Goal: Task Accomplishment & Management: Manage account settings

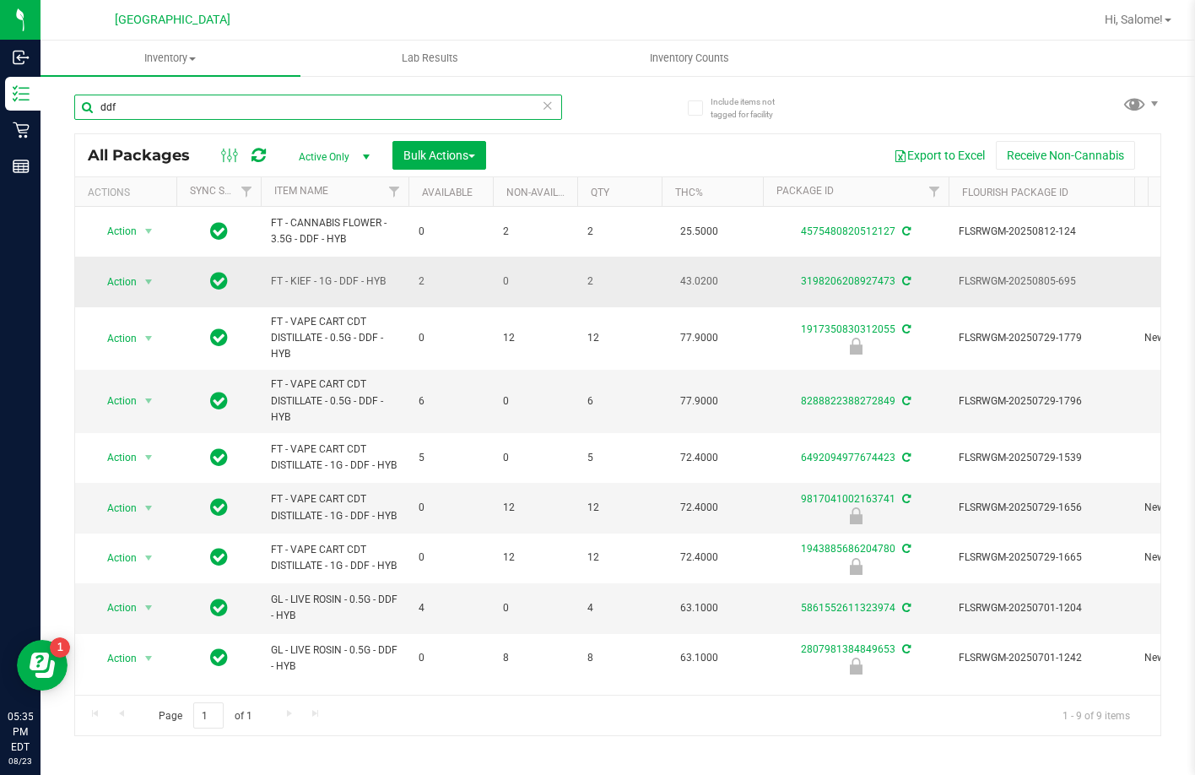
scroll to position [1, 0]
click at [200, 102] on input "ddf" at bounding box center [318, 107] width 488 height 25
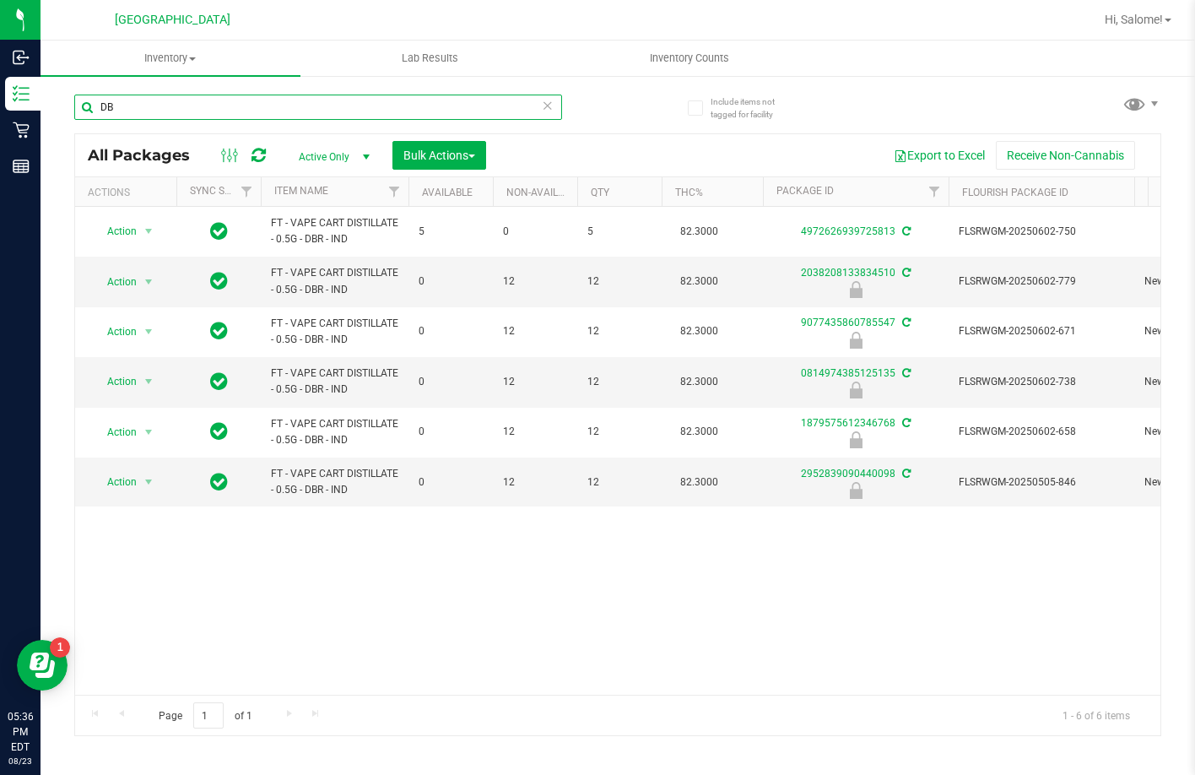
type input "D"
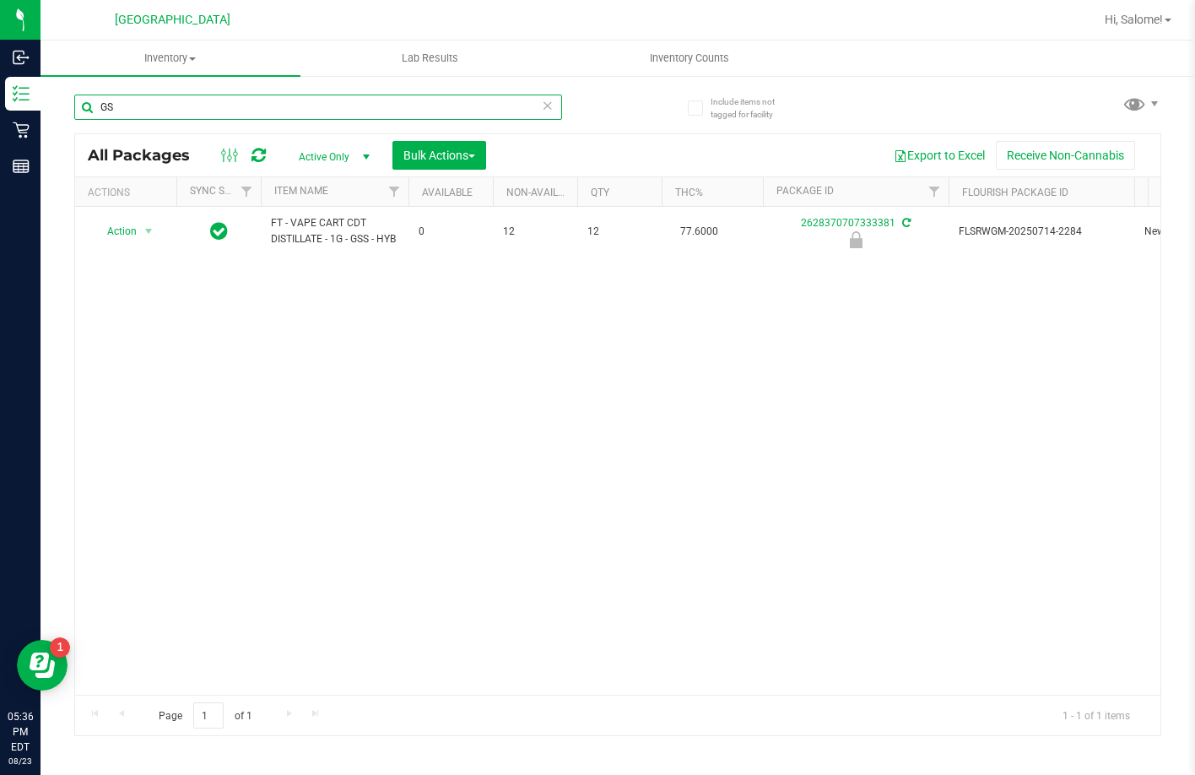
type input "G"
click at [233, 106] on input "YUZU" at bounding box center [318, 107] width 488 height 25
type input "PEPPERMINT"
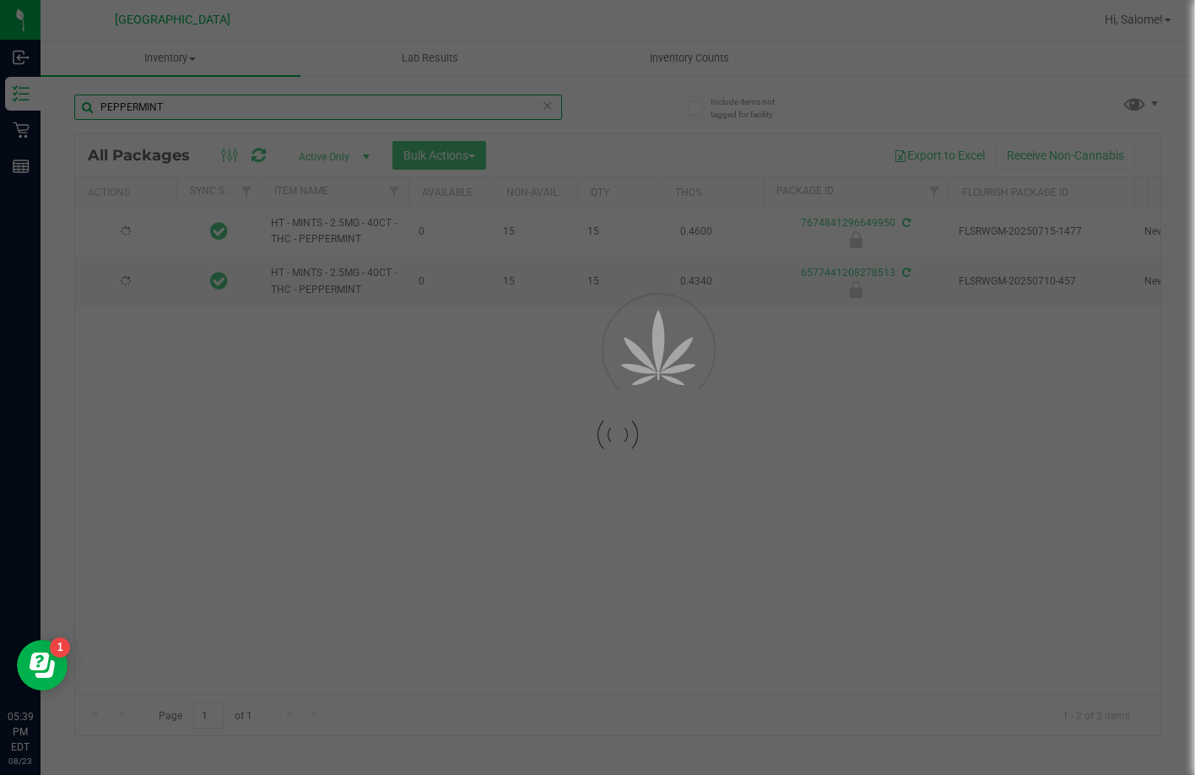
type input "[DATE]"
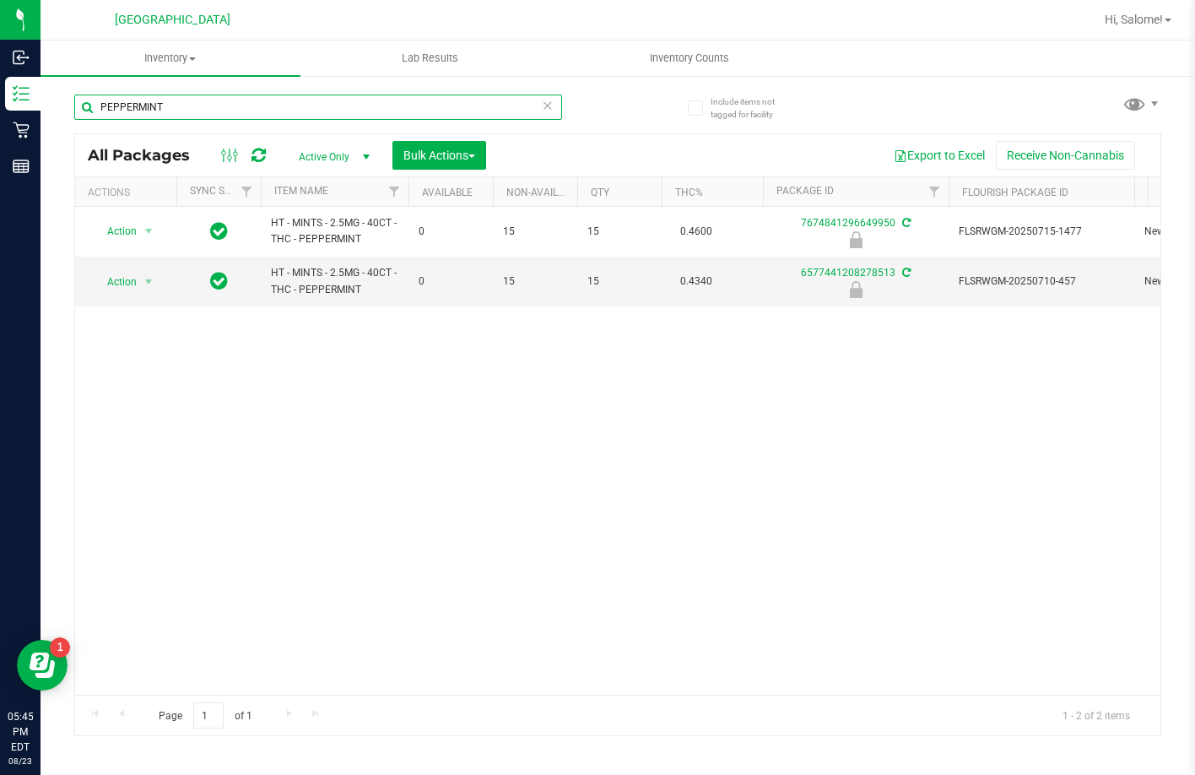
type input "PEPPERMINT"
click at [546, 105] on icon at bounding box center [548, 105] width 12 height 20
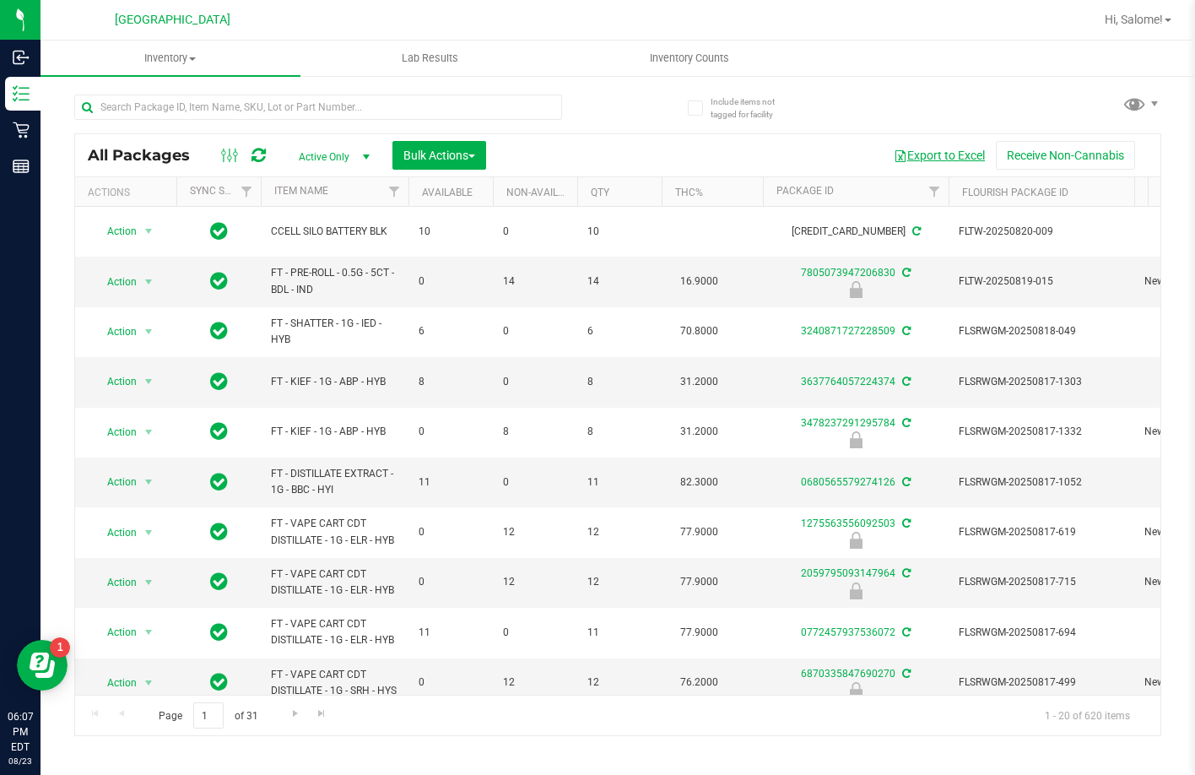
click at [935, 156] on button "Export to Excel" at bounding box center [939, 155] width 113 height 29
click at [950, 150] on button "Export to Excel" at bounding box center [939, 155] width 113 height 29
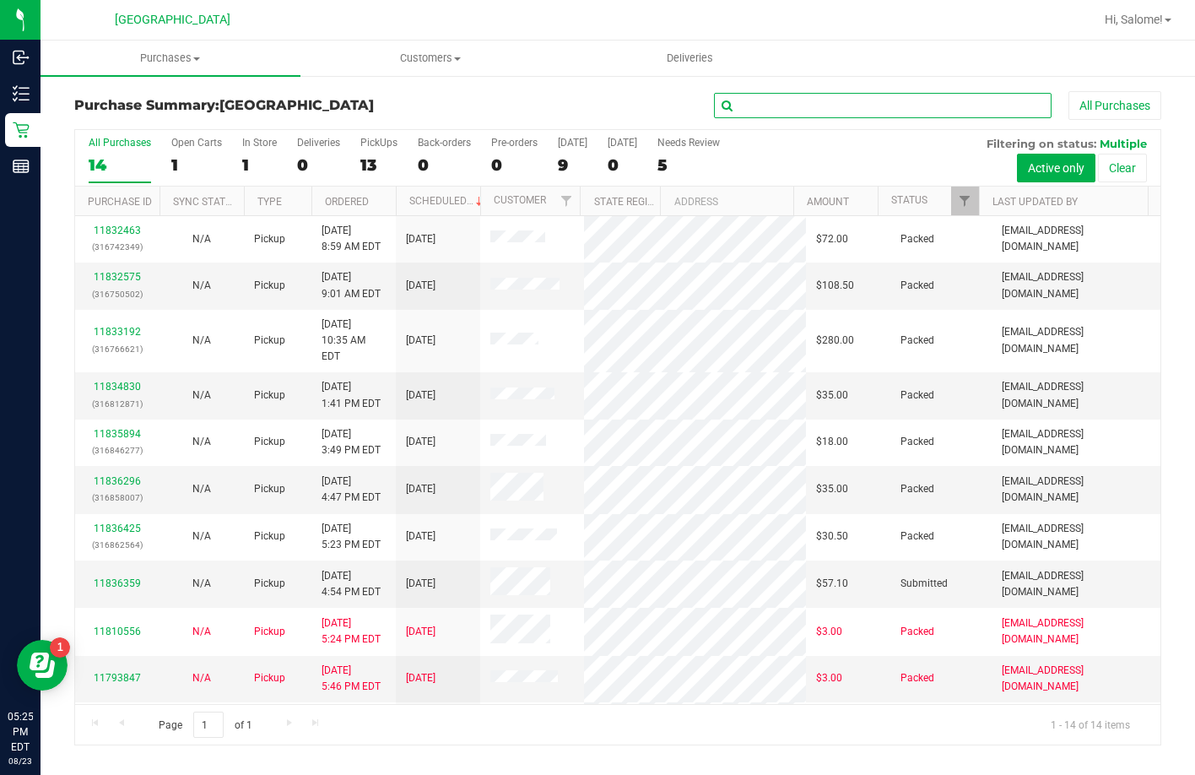
click at [872, 103] on input "text" at bounding box center [883, 105] width 338 height 25
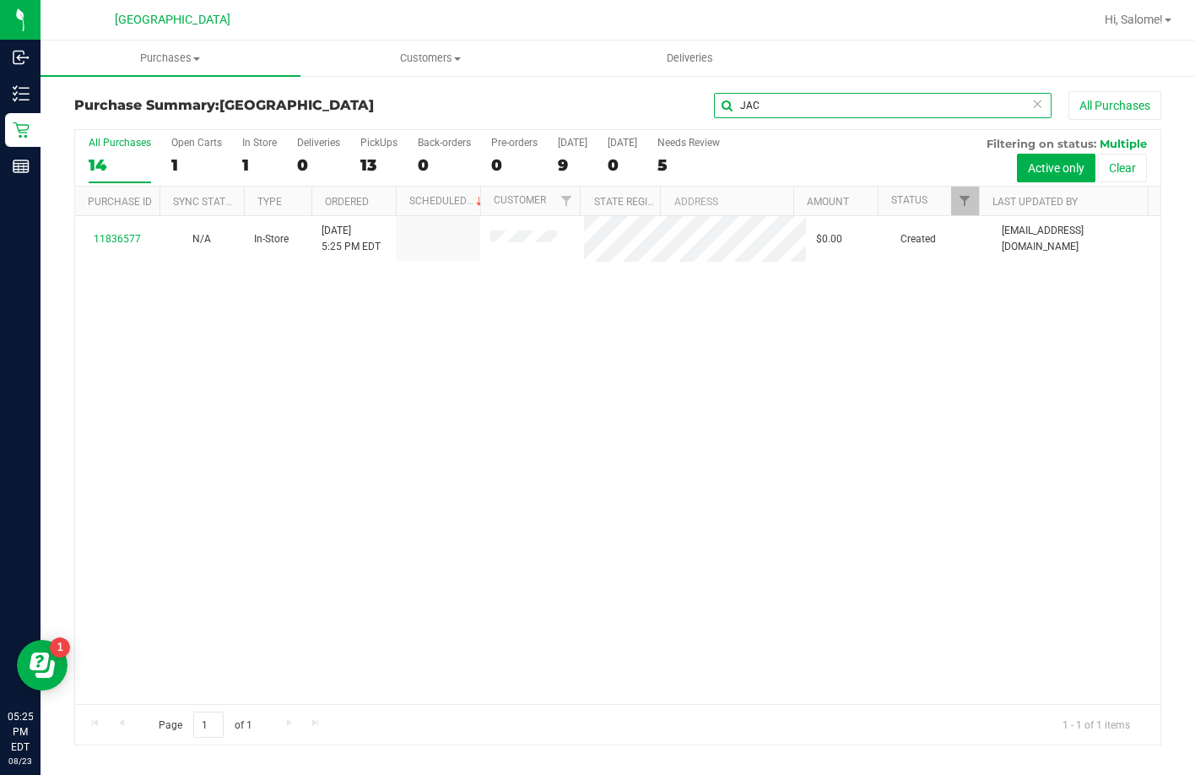
type input "JAC"
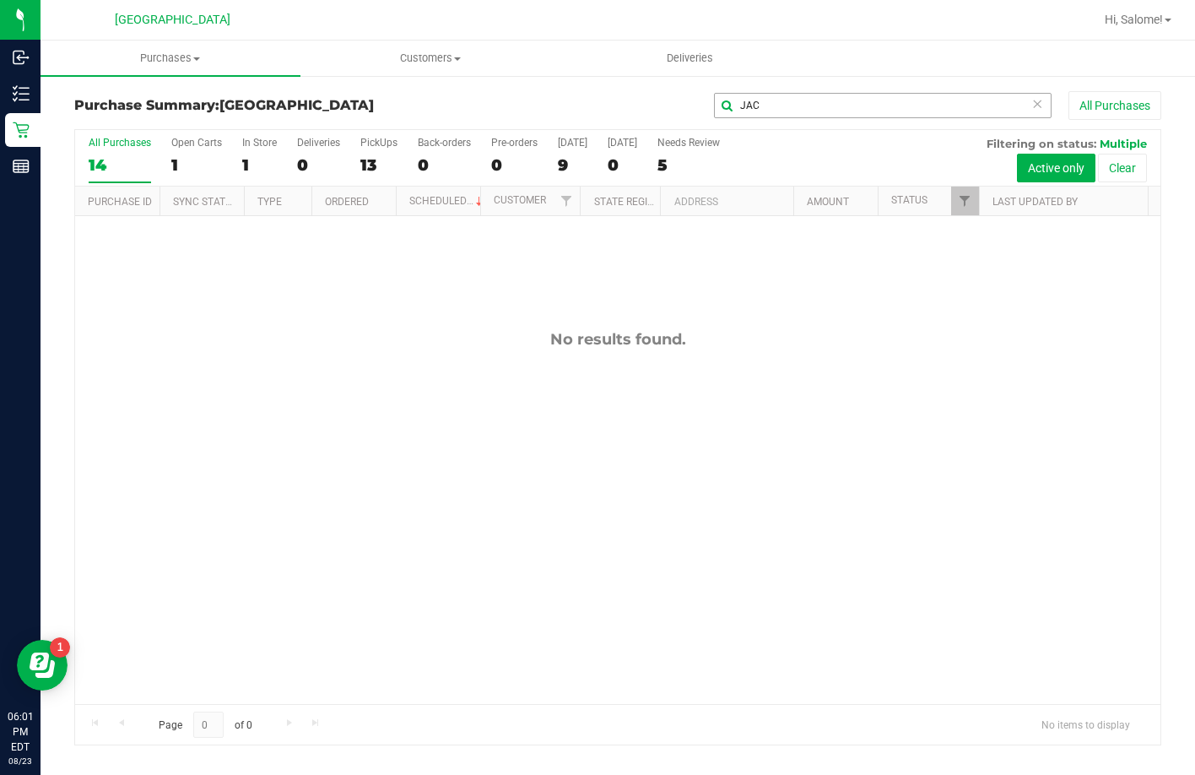
click at [795, 98] on input "JAC" at bounding box center [883, 105] width 338 height 25
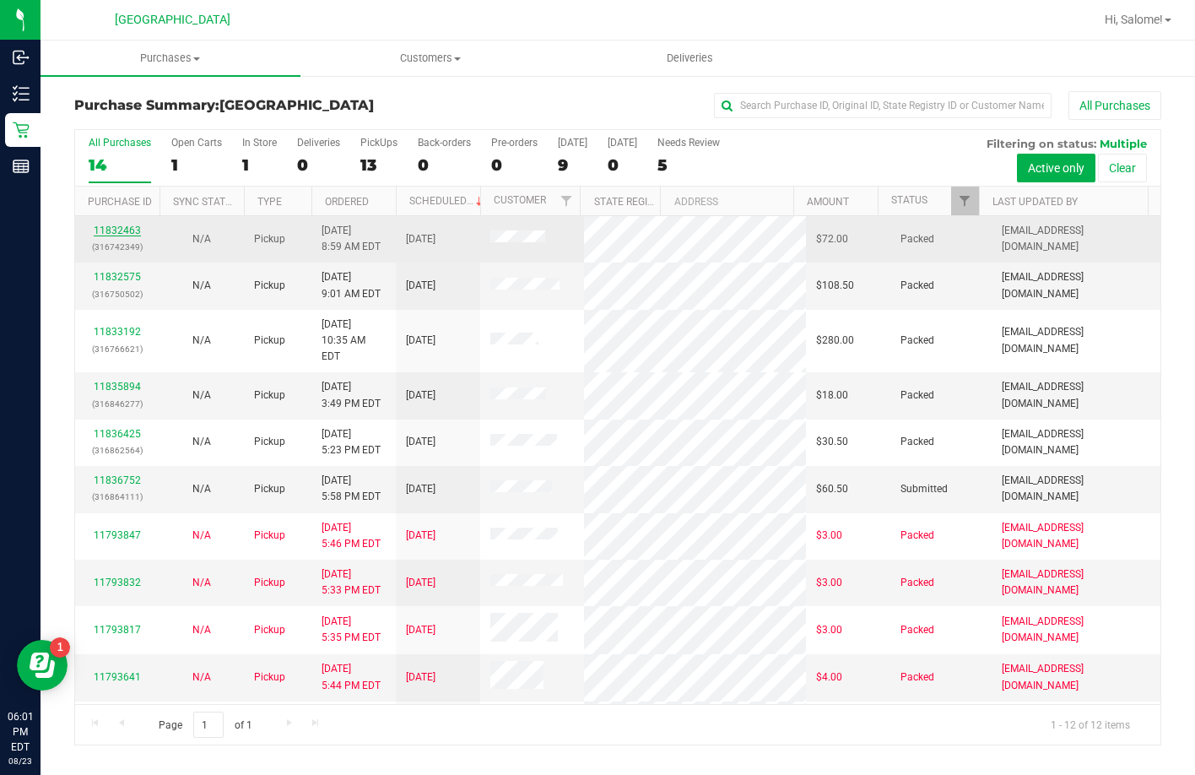
click at [126, 226] on link "11832463" at bounding box center [117, 231] width 47 height 12
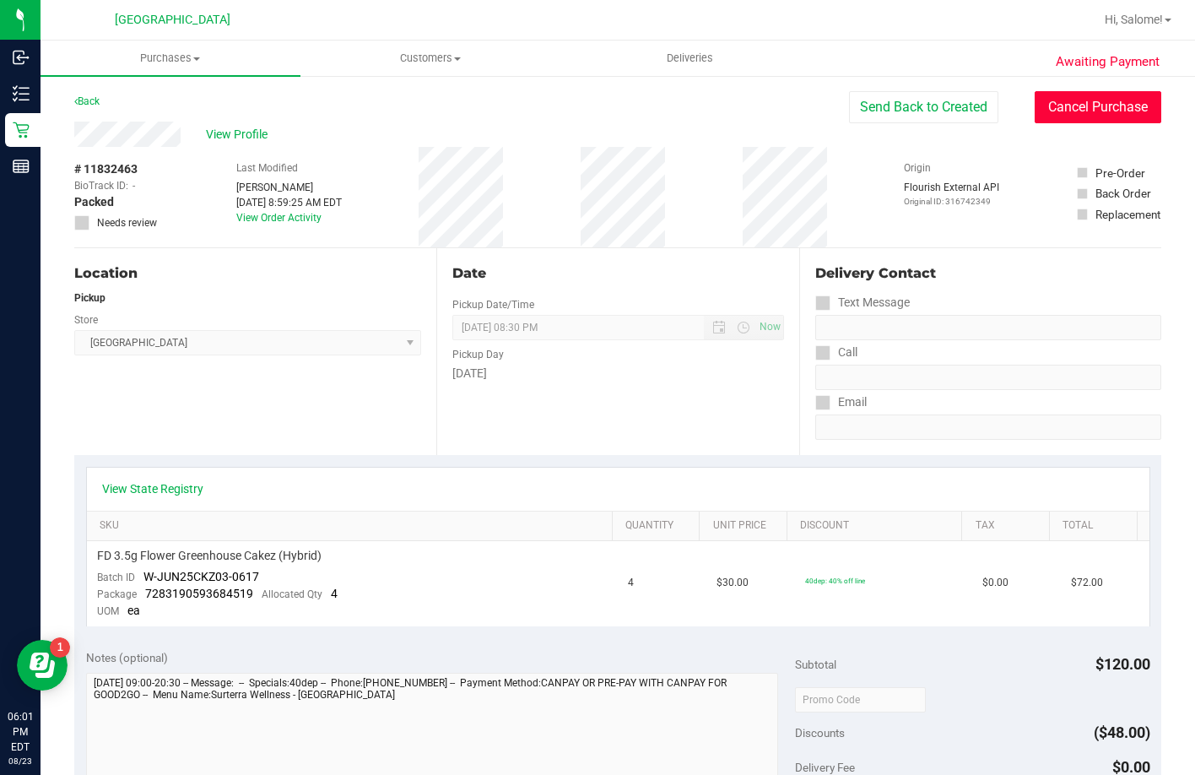
click at [1113, 101] on button "Cancel Purchase" at bounding box center [1098, 107] width 127 height 32
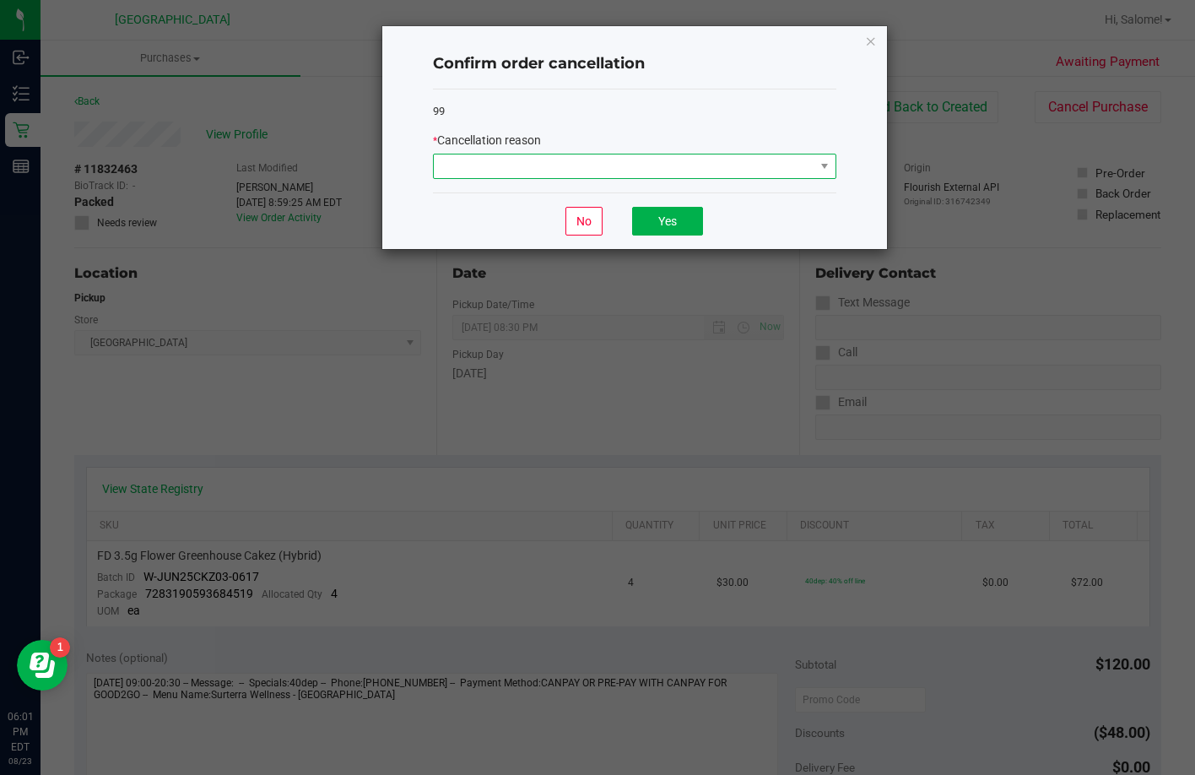
click at [724, 165] on span at bounding box center [624, 166] width 381 height 24
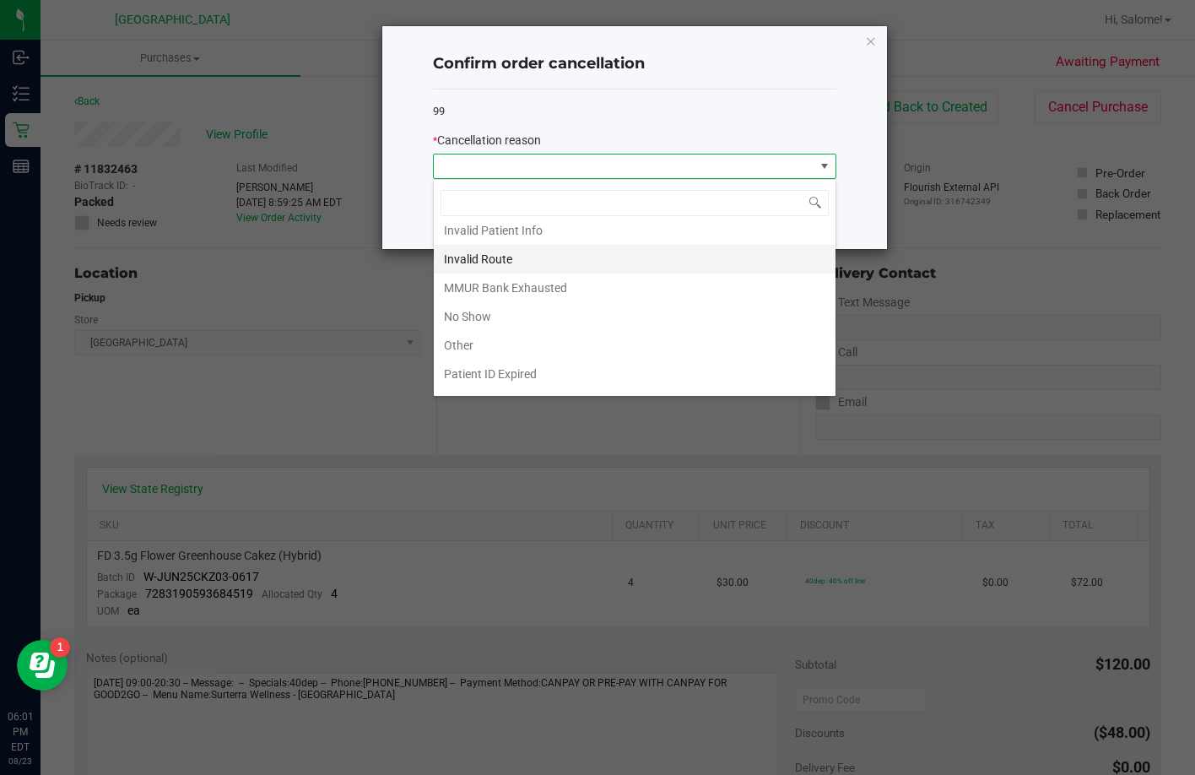
scroll to position [84, 0]
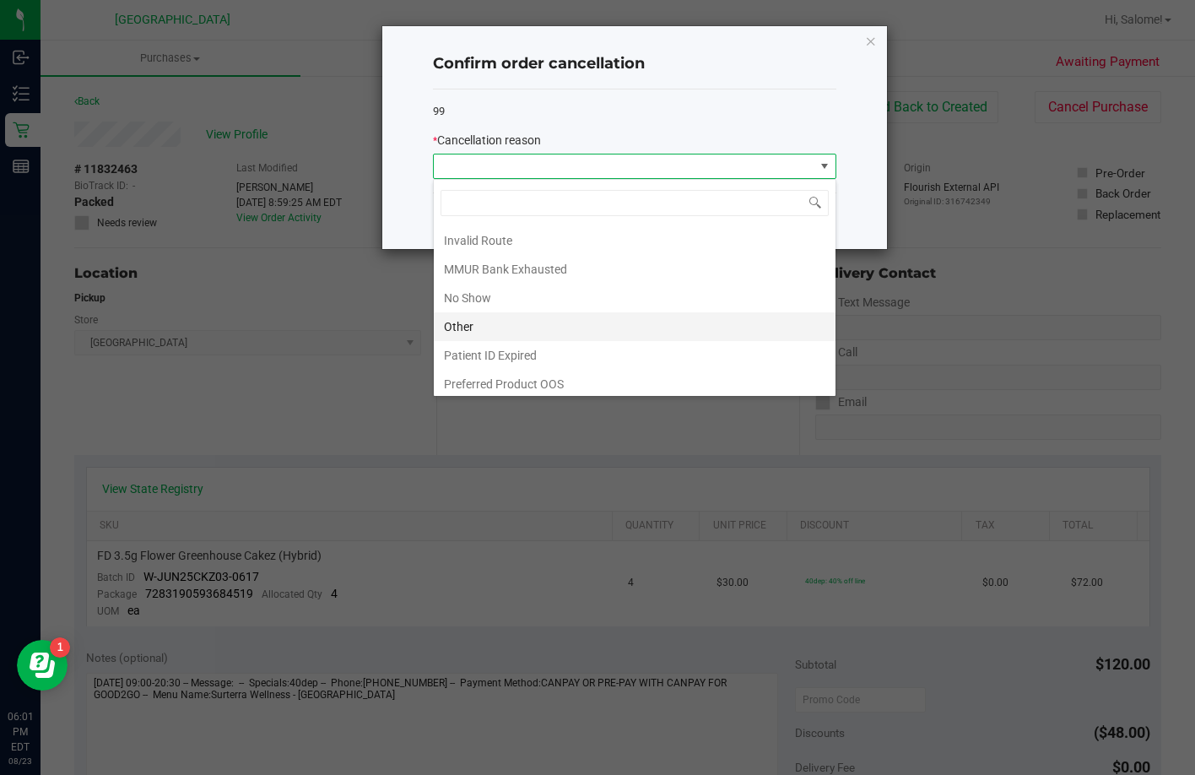
click at [597, 328] on li "Other" at bounding box center [635, 326] width 402 height 29
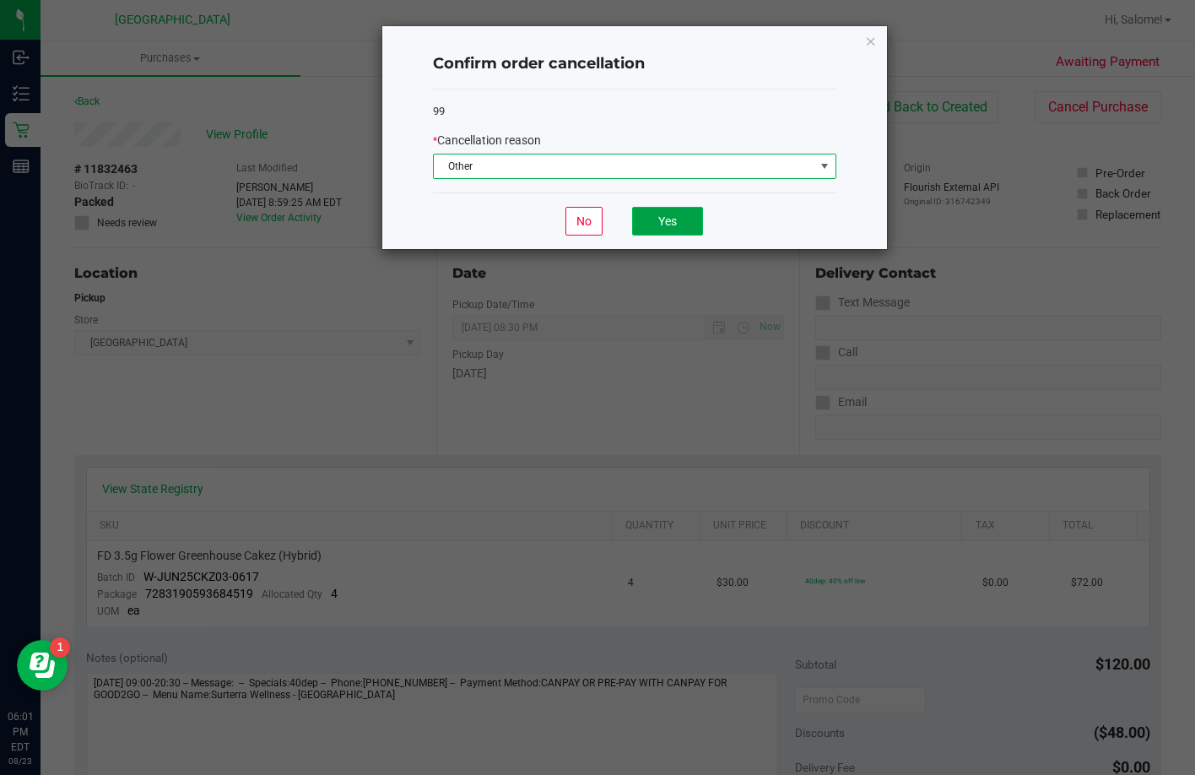
click at [671, 224] on button "Yes" at bounding box center [667, 221] width 71 height 29
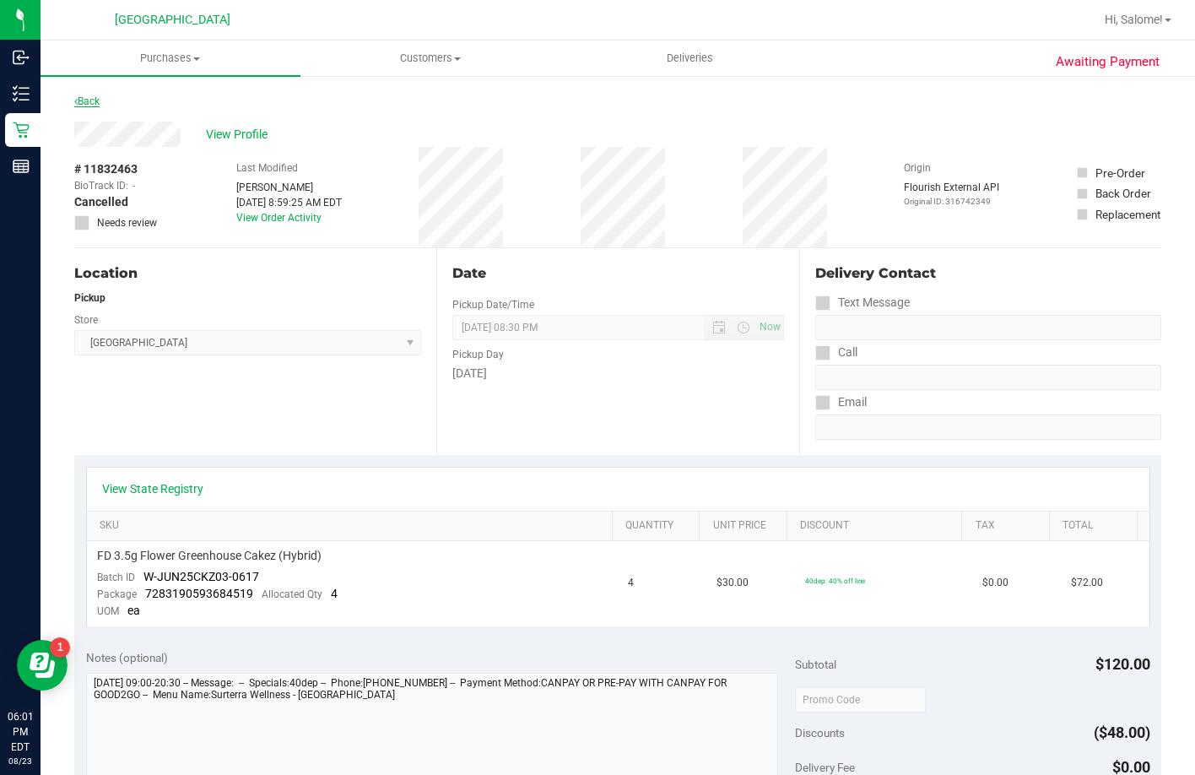
click at [86, 100] on link "Back" at bounding box center [86, 101] width 25 height 12
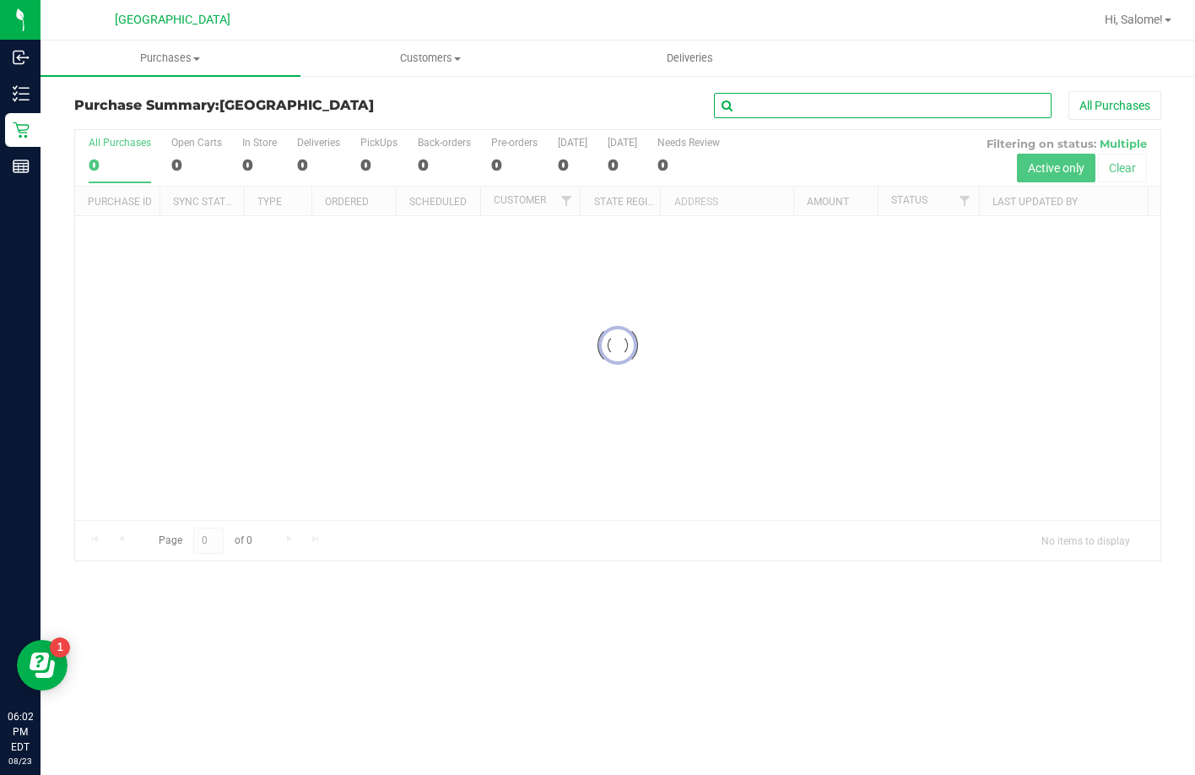
click at [891, 109] on input "text" at bounding box center [883, 105] width 338 height 25
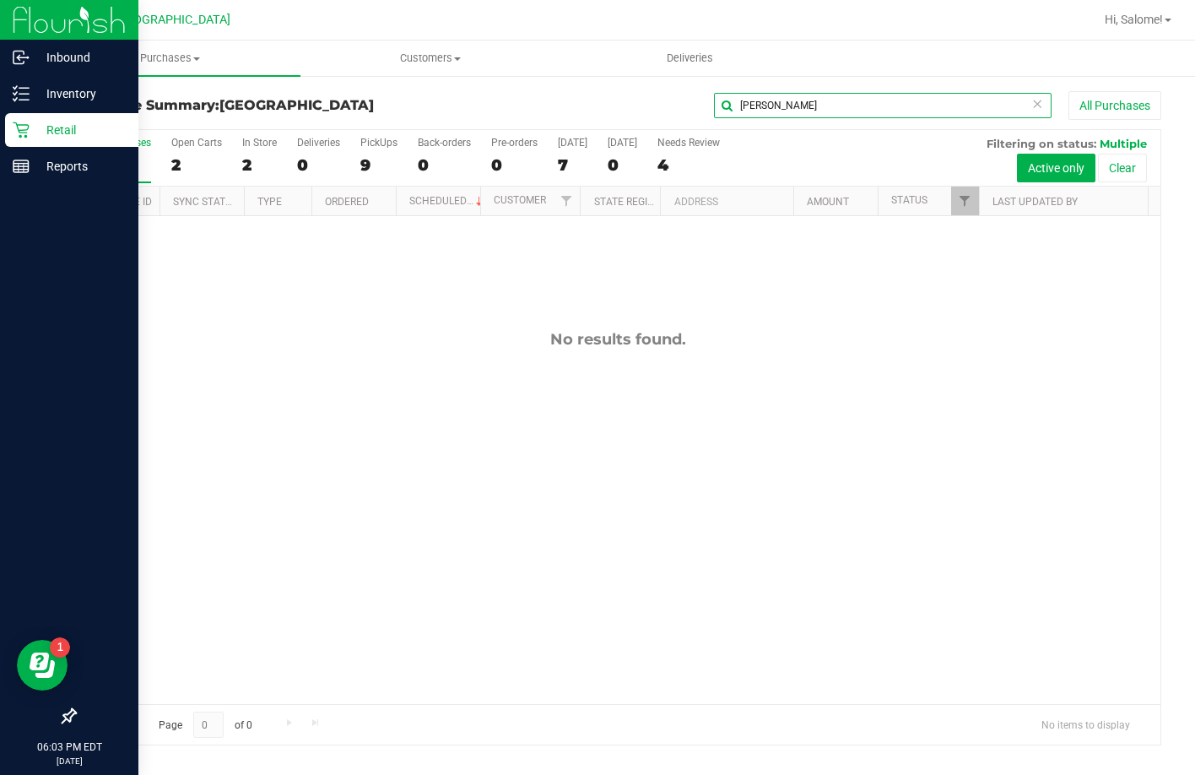
type input "JON"
